Goal: Transaction & Acquisition: Purchase product/service

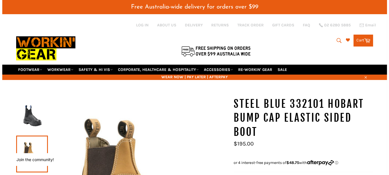
scroll to position [57, 0]
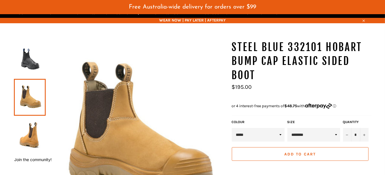
click at [332, 130] on select "**********" at bounding box center [313, 135] width 53 height 14
select select "********"
click at [287, 128] on select "**********" at bounding box center [313, 135] width 53 height 14
click at [213, 67] on img at bounding box center [136, 130] width 180 height 180
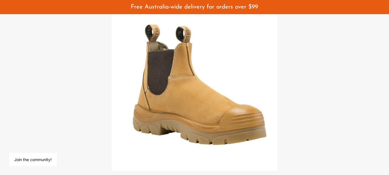
click at [217, 94] on img at bounding box center [194, 87] width 166 height 166
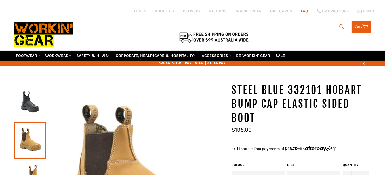
click at [304, 11] on link "FAQ" at bounding box center [304, 11] width 7 height 5
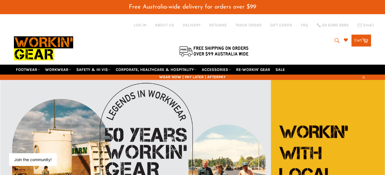
click at [334, 39] on icon "submit" at bounding box center [337, 40] width 6 height 6
paste input "Steel Blue 332101 Hobart Elastic Sided Safety Boot, Wheat With Bumpcap"
type input "Steel Blue 332101 Hobart Elastic Sided Safety Boot, Wheat With Bumpcap"
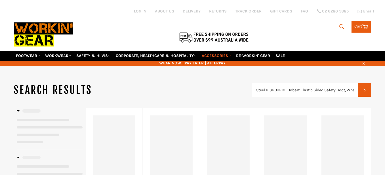
type input "Steel Blue 332101 Hobart Elastic Sided Safety Boot, Wheat With Bumpcap"
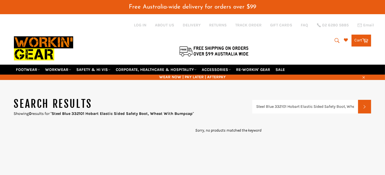
click at [334, 37] on icon "submit" at bounding box center [337, 40] width 6 height 6
click at [305, 39] on input "Steel Blue 332101 Hobart Elastic Sided Safety Boot, Wheat With Bumpcap" at bounding box center [313, 40] width 71 height 11
click at [327, 100] on input "Steel Blue 332101 Hobart Elastic Sided Safety Boot, Wheat With Bumpcap" at bounding box center [305, 107] width 106 height 14
type input "Steel Blue 332101 Hobart Elastic"
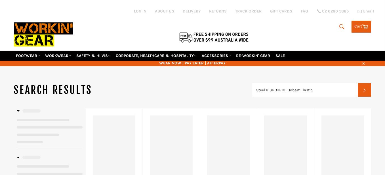
type input "Steel Blue 332101 Hobart Elastic"
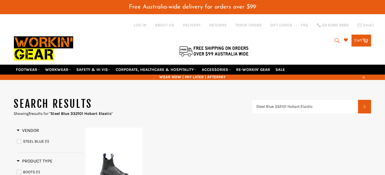
scroll to position [57, 0]
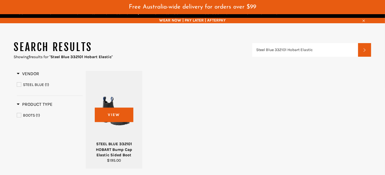
click at [115, 114] on div at bounding box center [114, 111] width 43 height 67
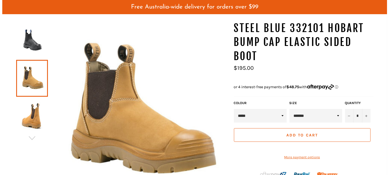
scroll to position [85, 0]
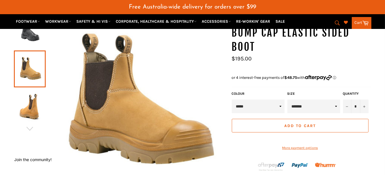
click at [329, 100] on select "**********" at bounding box center [313, 107] width 53 height 14
click at [193, 66] on img at bounding box center [136, 102] width 180 height 180
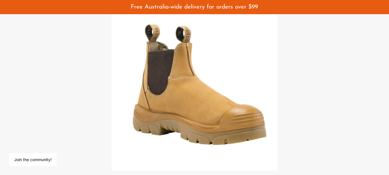
click at [145, 90] on img at bounding box center [194, 87] width 166 height 166
click at [89, 80] on div at bounding box center [194, 87] width 389 height 175
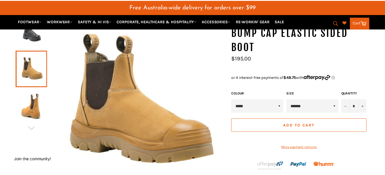
scroll to position [89, 0]
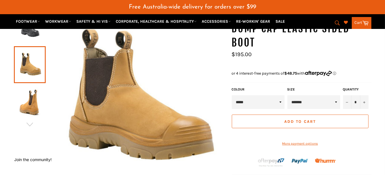
click at [88, 79] on div at bounding box center [192, 81] width 385 height 175
click at [297, 52] on ul "Sale Regular price $195.00" at bounding box center [302, 59] width 140 height 14
click at [333, 95] on select "**********" at bounding box center [313, 102] width 53 height 14
select select "********"
click at [287, 95] on select "**********" at bounding box center [313, 102] width 53 height 14
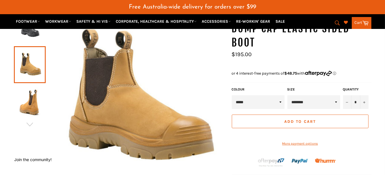
click at [284, 52] on ul "Sale Regular price $195.00" at bounding box center [302, 59] width 140 height 14
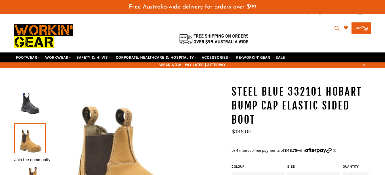
scroll to position [4, 0]
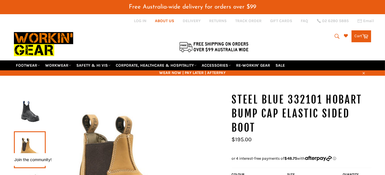
click at [163, 19] on link "ABOUT US" at bounding box center [164, 20] width 19 height 5
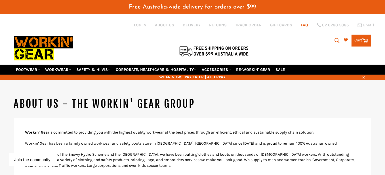
click at [306, 24] on link "FAQ" at bounding box center [304, 24] width 7 height 5
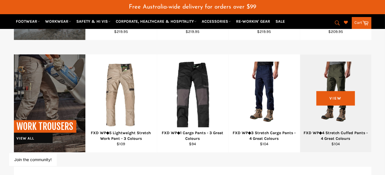
scroll to position [468, 0]
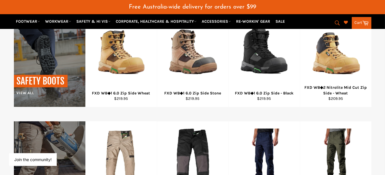
click at [336, 21] on icon "submit" at bounding box center [337, 23] width 6 height 6
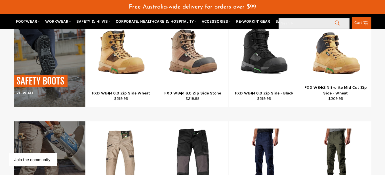
click at [319, 22] on input "Search" at bounding box center [314, 23] width 71 height 11
paste input "Steel Blue 332101 Hobart Elastic Sided Safety Boot, Wheat With Bumpcap"
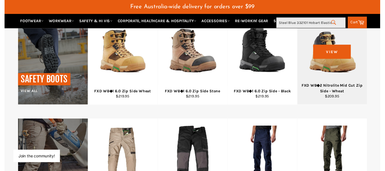
scroll to position [0, 74]
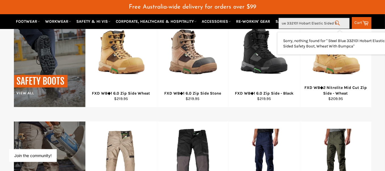
type input "Steel Blue 332101 Hobart Elastic Sided"
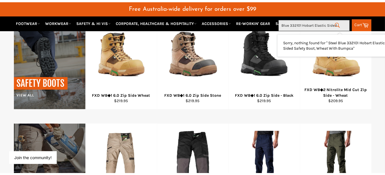
scroll to position [0, 17]
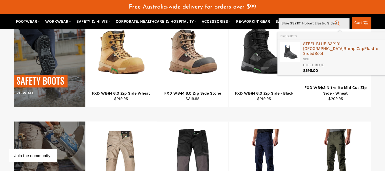
click at [329, 43] on b "332101" at bounding box center [333, 43] width 13 height 5
